Goal: Information Seeking & Learning: Check status

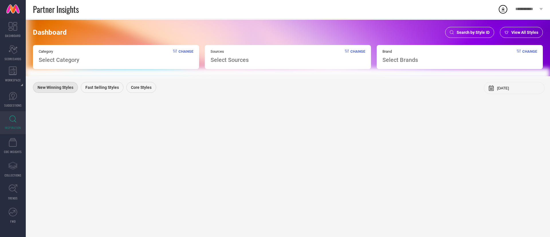
click at [479, 30] on span "Search by Style ID" at bounding box center [473, 32] width 33 height 5
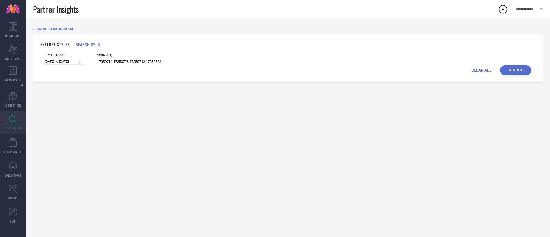
click at [75, 59] on input "[DATE] to [DATE]" at bounding box center [65, 62] width 40 height 6
select select "2"
select select "2025"
select select "3"
select select "2025"
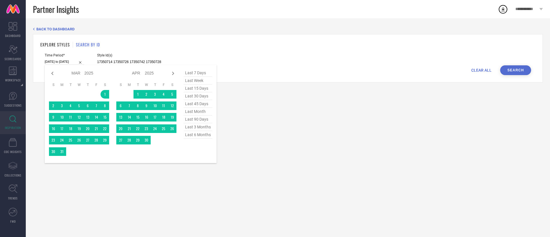
click at [204, 135] on span "last 6 months" at bounding box center [198, 135] width 29 height 8
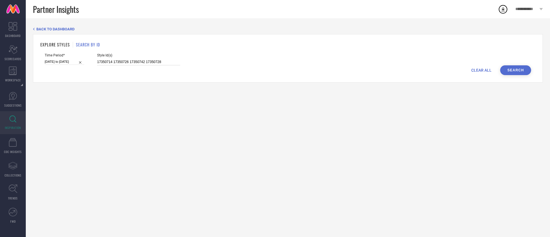
click at [152, 62] on input "17350714 17350726 17350742 17350728" at bounding box center [138, 62] width 83 height 7
paste input "36394171 36394172"
type input "36394171 36394172"
click at [516, 70] on button "Search" at bounding box center [515, 70] width 31 height 10
